Goal: Find specific page/section: Find specific page/section

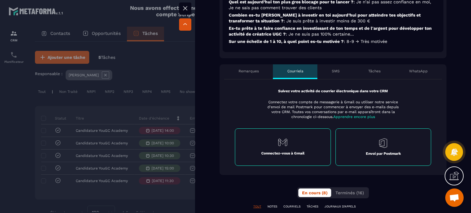
scroll to position [276, 0]
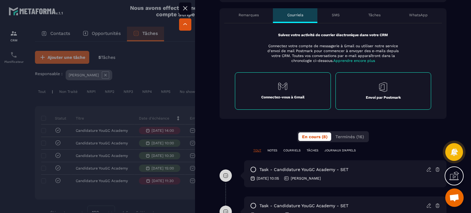
click at [376, 10] on div "Tâches" at bounding box center [374, 15] width 41 height 15
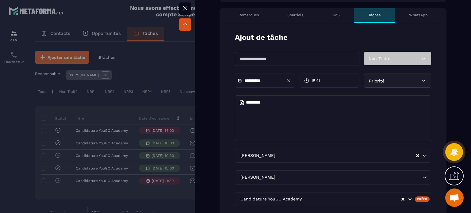
click at [244, 13] on p "Remarques" at bounding box center [248, 15] width 20 height 5
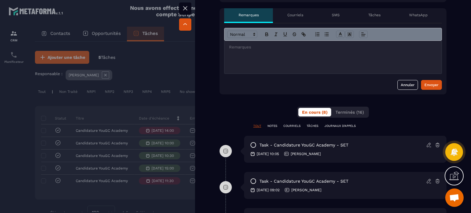
click at [368, 17] on p "Tâches" at bounding box center [374, 15] width 12 height 5
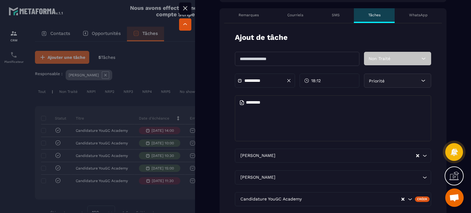
click at [274, 111] on textarea at bounding box center [333, 118] width 196 height 46
click at [185, 5] on icon at bounding box center [184, 8] width 7 height 7
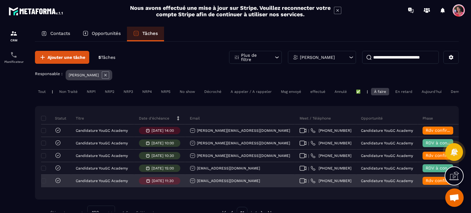
click at [222, 184] on div "[EMAIL_ADDRESS][DOMAIN_NAME]" at bounding box center [225, 181] width 70 height 6
